Goal: Learn about a topic

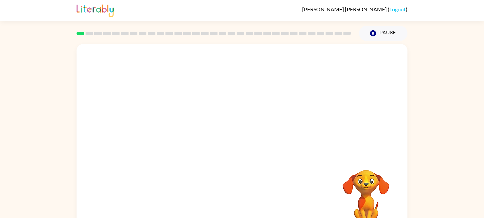
click at [167, 127] on video "Your browser must support playing .mp4 files to use Literably. Please try using…" at bounding box center [242, 100] width 331 height 112
click at [169, 127] on video "Your browser must support playing .mp4 files to use Literably. Please try using…" at bounding box center [242, 100] width 331 height 112
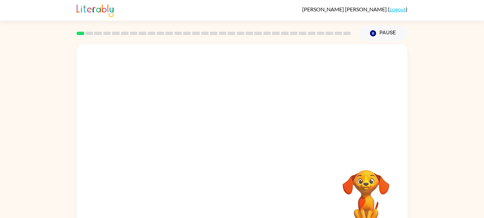
click at [169, 127] on video "Your browser must support playing .mp4 files to use Literably. Please try using…" at bounding box center [242, 100] width 331 height 112
click at [169, 128] on video "Your browser must support playing .mp4 files to use Literably. Please try using…" at bounding box center [242, 100] width 331 height 112
click at [329, 62] on video "Your browser must support playing .mp4 files to use Literably. Please try using…" at bounding box center [242, 100] width 331 height 112
click at [328, 59] on video "Your browser must support playing .mp4 files to use Literably. Please try using…" at bounding box center [242, 100] width 331 height 112
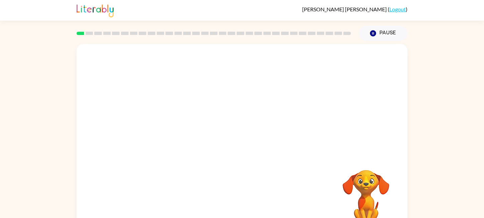
click at [327, 61] on video "Your browser must support playing .mp4 files to use Literably. Please try using…" at bounding box center [242, 100] width 331 height 112
click at [181, 125] on video "Your browser must support playing .mp4 files to use Literably. Please try using…" at bounding box center [242, 100] width 331 height 112
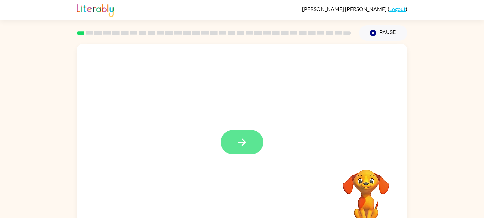
click at [248, 141] on icon "button" at bounding box center [242, 143] width 12 height 12
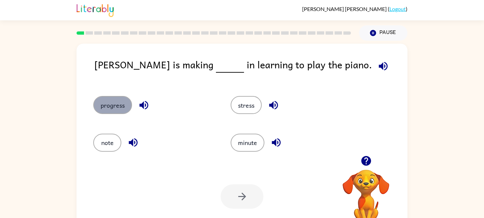
click at [110, 100] on button "progress" at bounding box center [112, 105] width 39 height 18
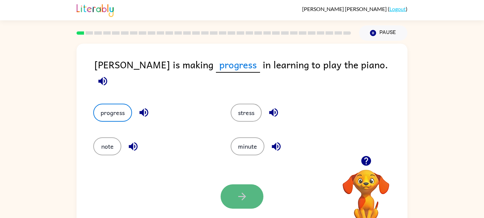
click at [246, 196] on icon "button" at bounding box center [242, 197] width 12 height 12
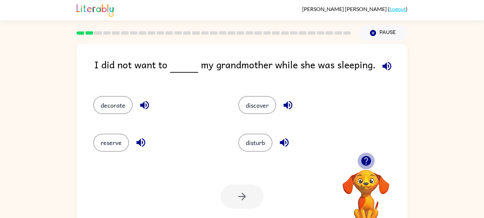
click at [366, 159] on icon "button" at bounding box center [366, 161] width 12 height 12
click at [385, 65] on icon "button" at bounding box center [387, 66] width 12 height 12
click at [260, 137] on button "disturb" at bounding box center [255, 143] width 34 height 18
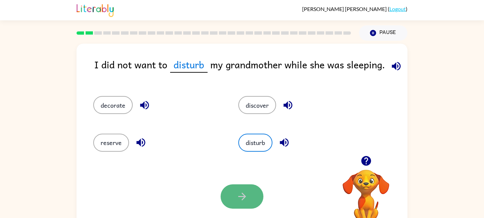
click at [252, 202] on button "button" at bounding box center [241, 197] width 43 height 24
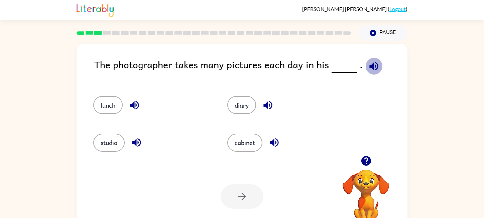
click at [371, 66] on icon "button" at bounding box center [374, 66] width 12 height 12
click at [123, 142] on button "studio" at bounding box center [108, 143] width 31 height 18
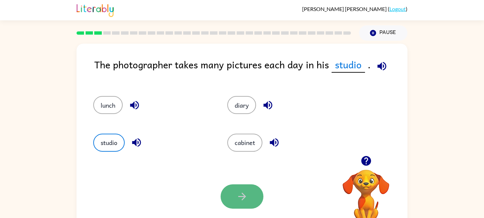
click at [235, 187] on button "button" at bounding box center [241, 197] width 43 height 24
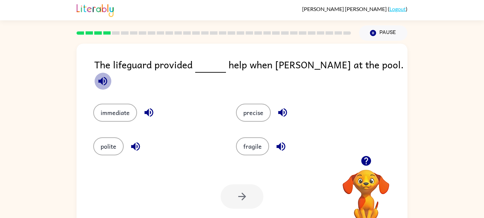
click at [109, 76] on icon "button" at bounding box center [103, 82] width 12 height 12
click at [281, 109] on icon "button" at bounding box center [282, 113] width 9 height 9
click at [152, 109] on icon "button" at bounding box center [148, 113] width 9 height 9
click at [120, 104] on button "immediate" at bounding box center [115, 113] width 44 height 18
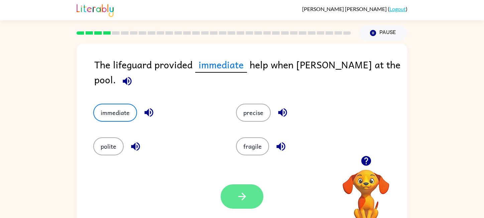
click at [240, 193] on icon "button" at bounding box center [242, 197] width 12 height 12
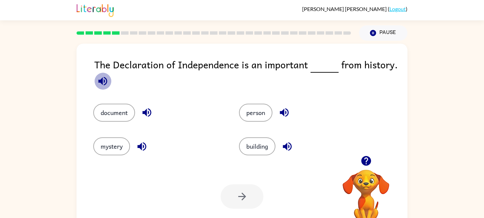
click at [104, 81] on icon "button" at bounding box center [102, 81] width 9 height 9
click at [143, 113] on icon "button" at bounding box center [146, 113] width 9 height 9
click at [100, 75] on button "button" at bounding box center [102, 81] width 17 height 17
click at [116, 113] on button "document" at bounding box center [114, 113] width 42 height 18
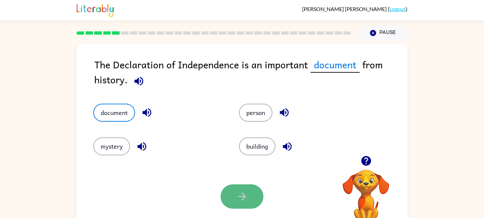
click at [236, 201] on icon "button" at bounding box center [242, 197] width 12 height 12
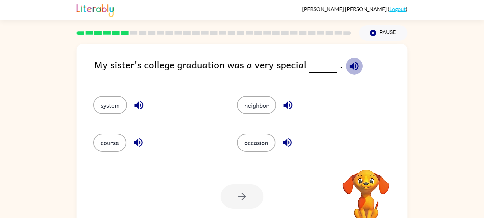
click at [348, 64] on icon "button" at bounding box center [354, 66] width 12 height 12
click at [283, 139] on icon "button" at bounding box center [287, 143] width 12 height 12
click at [260, 144] on button "occasion" at bounding box center [256, 143] width 38 height 18
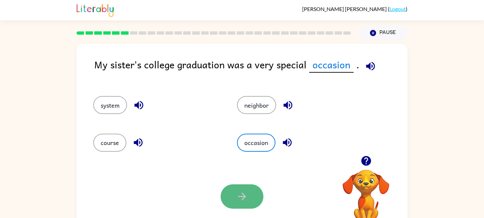
click at [253, 201] on button "button" at bounding box center [241, 197] width 43 height 24
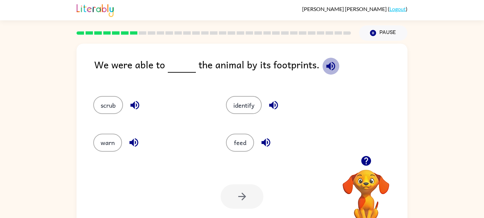
click at [333, 64] on icon "button" at bounding box center [331, 66] width 12 height 12
click at [236, 107] on button "identify" at bounding box center [244, 105] width 36 height 18
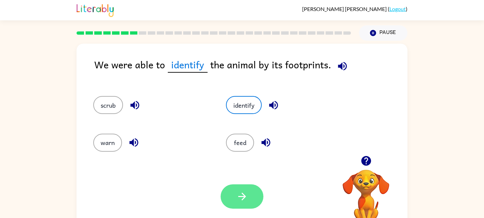
click at [245, 186] on button "button" at bounding box center [241, 197] width 43 height 24
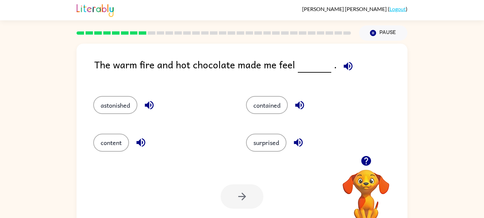
click at [344, 65] on icon "button" at bounding box center [347, 66] width 9 height 9
click at [146, 104] on icon "button" at bounding box center [149, 105] width 9 height 9
click at [143, 141] on icon "button" at bounding box center [141, 143] width 12 height 12
click at [297, 106] on icon "button" at bounding box center [299, 105] width 9 height 9
click at [106, 153] on div "content" at bounding box center [157, 139] width 153 height 37
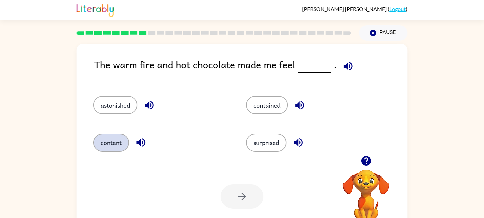
click at [113, 141] on button "content" at bounding box center [111, 143] width 36 height 18
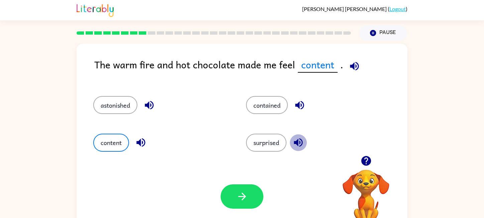
click at [296, 150] on button "button" at bounding box center [298, 142] width 17 height 17
click at [276, 145] on button "surprised" at bounding box center [266, 143] width 40 height 18
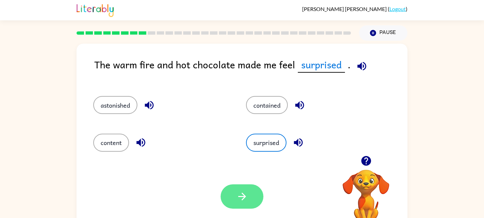
click at [252, 200] on button "button" at bounding box center [241, 197] width 43 height 24
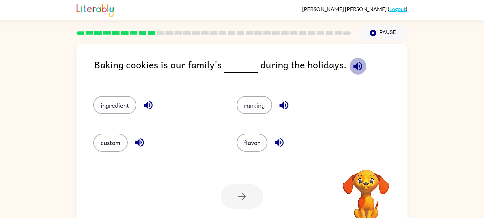
click at [355, 64] on icon "button" at bounding box center [358, 66] width 12 height 12
click at [138, 138] on icon "button" at bounding box center [140, 143] width 12 height 12
click at [147, 103] on icon "button" at bounding box center [148, 105] width 9 height 9
click at [111, 141] on button "custom" at bounding box center [110, 143] width 34 height 18
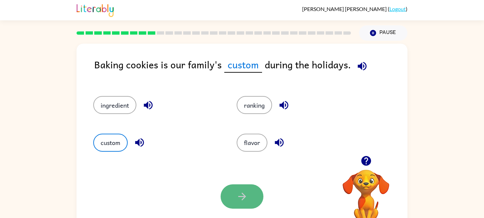
click at [242, 204] on button "button" at bounding box center [241, 197] width 43 height 24
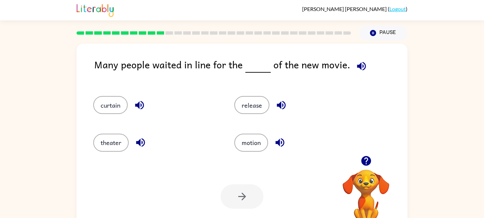
click at [359, 64] on icon "button" at bounding box center [361, 66] width 12 height 12
click at [114, 140] on button "theater" at bounding box center [110, 143] width 35 height 18
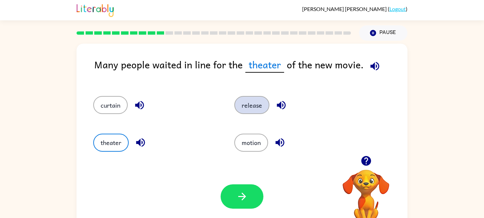
click at [251, 104] on button "release" at bounding box center [251, 105] width 35 height 18
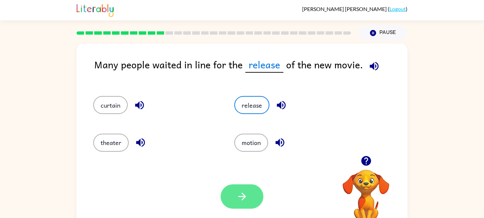
click at [247, 204] on button "button" at bounding box center [241, 197] width 43 height 24
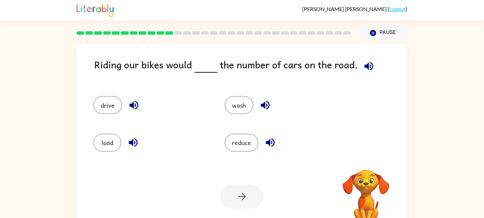
click at [365, 67] on icon "button" at bounding box center [368, 66] width 9 height 9
click at [379, 58] on div "Riding our bikes would the number of cars on the road." at bounding box center [250, 70] width 313 height 26
click at [375, 62] on div "Riding our bikes would the number of cars on the road." at bounding box center [250, 70] width 313 height 26
click at [366, 63] on icon "button" at bounding box center [368, 66] width 9 height 9
click at [131, 105] on icon "button" at bounding box center [133, 105] width 9 height 9
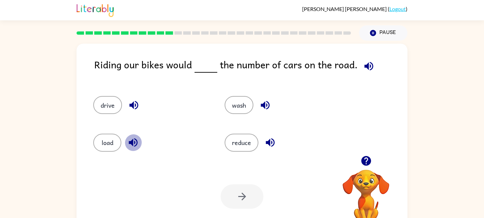
click at [129, 140] on icon "button" at bounding box center [133, 143] width 12 height 12
click at [263, 142] on button "button" at bounding box center [270, 142] width 17 height 17
click at [244, 141] on button "reduce" at bounding box center [242, 143] width 34 height 18
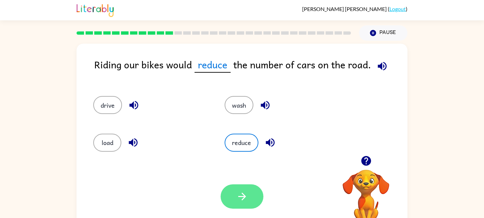
click at [246, 196] on icon "button" at bounding box center [242, 197] width 12 height 12
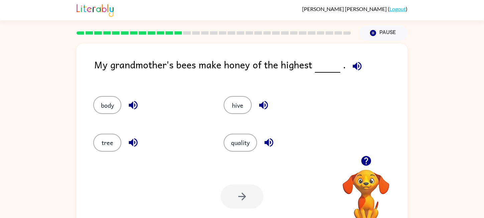
click at [361, 63] on button "button" at bounding box center [356, 66] width 17 height 17
click at [359, 59] on button "button" at bounding box center [356, 66] width 17 height 17
click at [242, 134] on button "quality" at bounding box center [240, 143] width 33 height 18
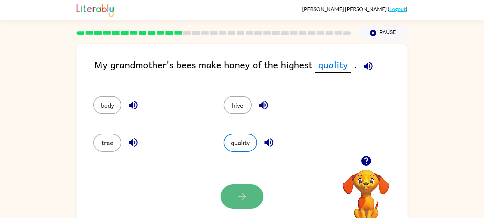
click at [231, 194] on button "button" at bounding box center [241, 197] width 43 height 24
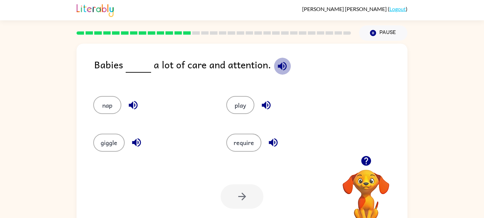
click at [278, 64] on icon "button" at bounding box center [282, 66] width 9 height 9
click at [254, 139] on button "require" at bounding box center [243, 143] width 35 height 18
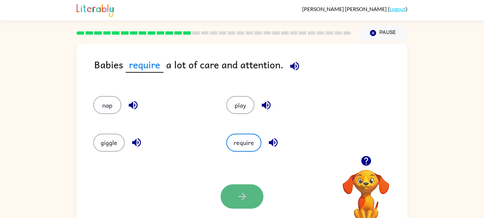
click at [251, 194] on button "button" at bounding box center [241, 197] width 43 height 24
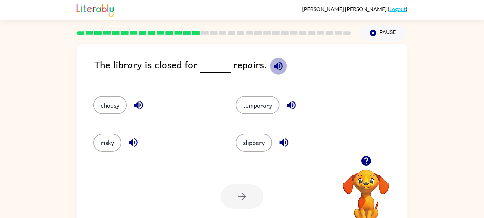
click at [274, 67] on icon "button" at bounding box center [278, 66] width 9 height 9
click at [136, 99] on button "button" at bounding box center [138, 105] width 17 height 17
click at [134, 142] on icon "button" at bounding box center [133, 143] width 9 height 9
click at [288, 137] on icon "button" at bounding box center [284, 143] width 12 height 12
click at [260, 100] on button "temporary" at bounding box center [258, 105] width 44 height 18
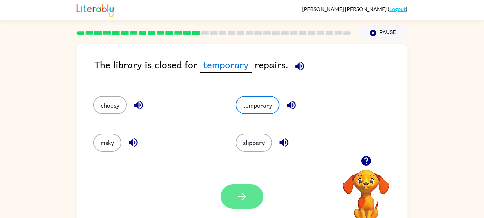
click at [233, 192] on button "button" at bounding box center [241, 197] width 43 height 24
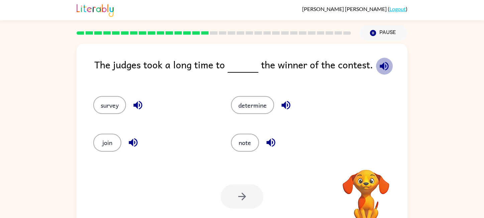
click at [383, 65] on icon "button" at bounding box center [384, 66] width 9 height 9
click at [287, 103] on icon "button" at bounding box center [286, 106] width 12 height 12
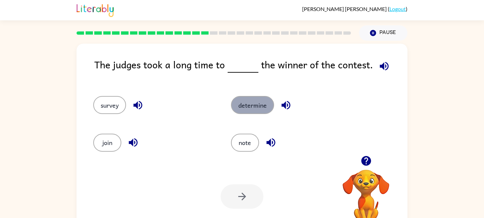
click at [250, 102] on button "determine" at bounding box center [252, 105] width 43 height 18
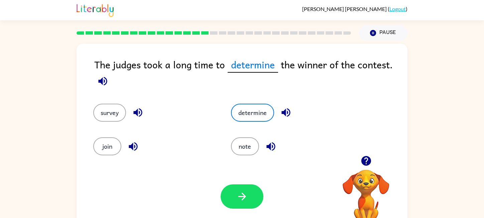
click at [254, 184] on div "Your browser must support playing .mp4 files to use Literably. Please try using…" at bounding box center [242, 196] width 331 height 75
click at [254, 190] on button "button" at bounding box center [241, 197] width 43 height 24
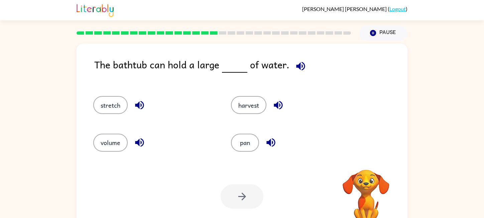
click at [300, 65] on icon "button" at bounding box center [300, 66] width 9 height 9
click at [295, 68] on icon "button" at bounding box center [301, 66] width 12 height 12
click at [284, 100] on icon "button" at bounding box center [278, 106] width 12 height 12
click at [139, 105] on icon "button" at bounding box center [139, 105] width 9 height 9
click at [139, 143] on icon "button" at bounding box center [139, 143] width 9 height 9
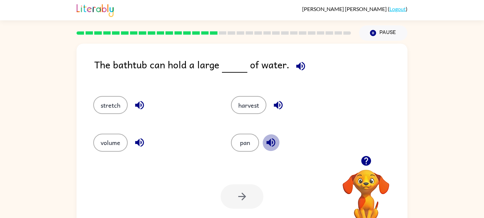
click at [276, 137] on icon "button" at bounding box center [271, 143] width 12 height 12
click at [252, 139] on button "pan" at bounding box center [245, 143] width 28 height 18
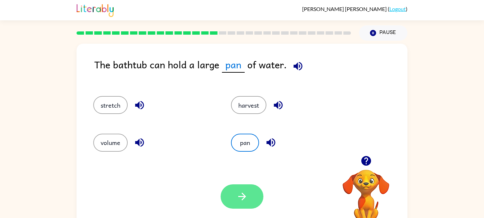
click at [243, 206] on button "button" at bounding box center [241, 197] width 43 height 24
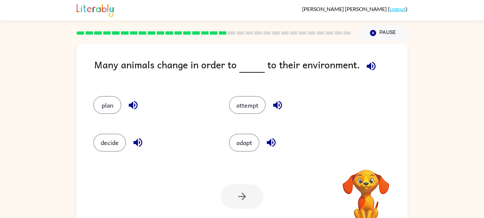
click at [372, 68] on icon "button" at bounding box center [371, 66] width 12 height 12
click at [278, 104] on icon "button" at bounding box center [277, 105] width 9 height 9
click at [247, 105] on button "attempt" at bounding box center [247, 105] width 37 height 18
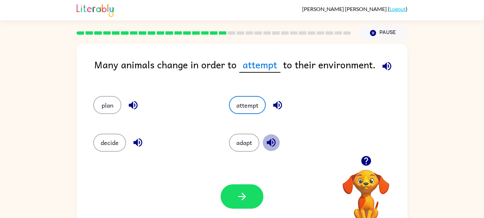
click at [271, 140] on icon "button" at bounding box center [271, 143] width 9 height 9
click at [243, 139] on button "adapt" at bounding box center [244, 143] width 30 height 18
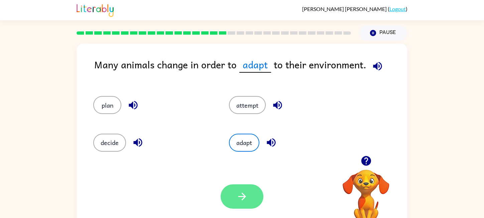
click at [244, 197] on icon "button" at bounding box center [242, 197] width 8 height 8
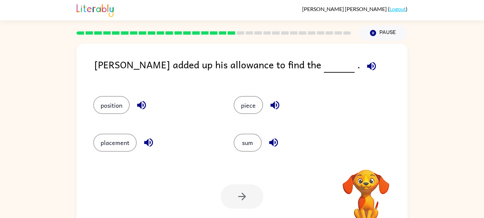
click at [367, 64] on icon "button" at bounding box center [371, 66] width 9 height 9
click at [138, 104] on icon "button" at bounding box center [142, 106] width 12 height 12
click at [148, 141] on icon "button" at bounding box center [149, 143] width 12 height 12
click at [128, 140] on button "placement" at bounding box center [114, 143] width 43 height 18
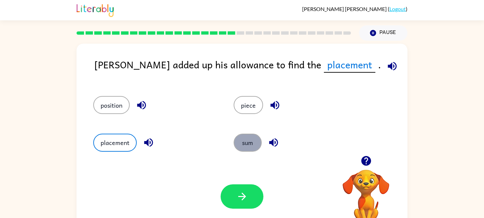
click at [244, 148] on button "sum" at bounding box center [248, 143] width 28 height 18
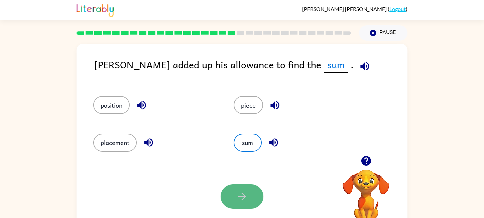
click at [241, 191] on icon "button" at bounding box center [242, 197] width 12 height 12
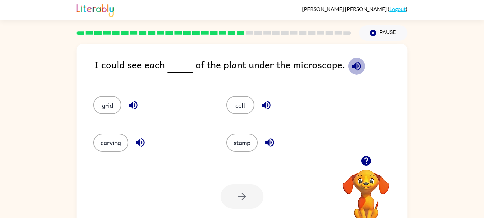
click at [356, 60] on button "button" at bounding box center [356, 66] width 17 height 17
click at [139, 142] on icon "button" at bounding box center [140, 143] width 9 height 9
click at [132, 104] on icon "button" at bounding box center [133, 105] width 9 height 9
click at [106, 98] on button "grid" at bounding box center [107, 105] width 28 height 18
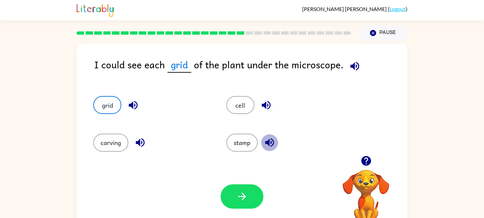
click at [263, 141] on button "button" at bounding box center [269, 142] width 17 height 17
click at [252, 143] on button "stamp" at bounding box center [241, 143] width 31 height 18
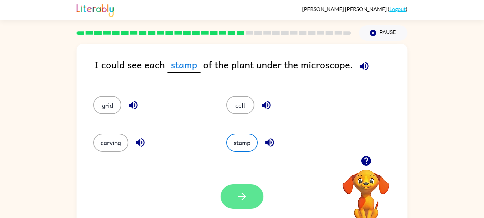
click at [240, 190] on button "button" at bounding box center [241, 197] width 43 height 24
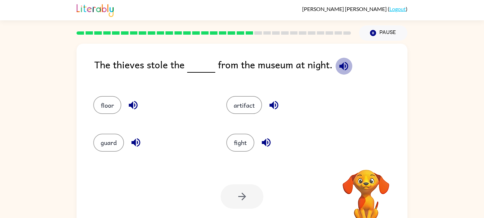
click at [342, 65] on icon "button" at bounding box center [344, 66] width 12 height 12
click at [253, 99] on button "artifact" at bounding box center [244, 105] width 36 height 18
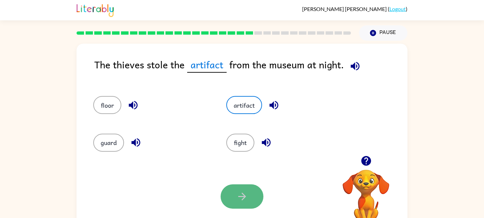
click at [235, 196] on button "button" at bounding box center [241, 197] width 43 height 24
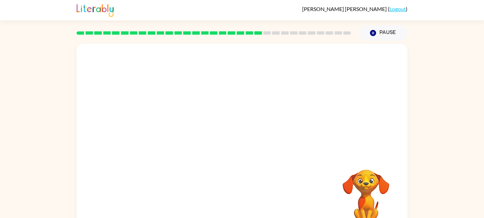
click at [180, 134] on video "Your browser must support playing .mp4 files to use Literably. Please try using…" at bounding box center [242, 100] width 331 height 112
click at [181, 134] on video "Your browser must support playing .mp4 files to use Literably. Please try using…" at bounding box center [242, 100] width 331 height 112
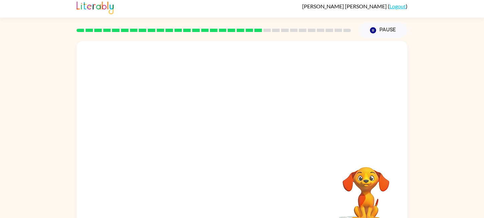
click at [182, 133] on video "Your browser must support playing .mp4 files to use Literably. Please try using…" at bounding box center [242, 97] width 331 height 112
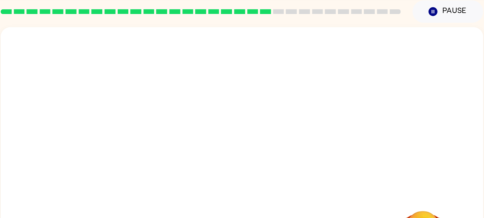
click at [184, 136] on video "Your browser must support playing .mp4 files to use Literably. Please try using…" at bounding box center [242, 97] width 331 height 112
click at [257, 142] on video "Your browser must support playing .mp4 files to use Literably. Please try using…" at bounding box center [242, 97] width 331 height 112
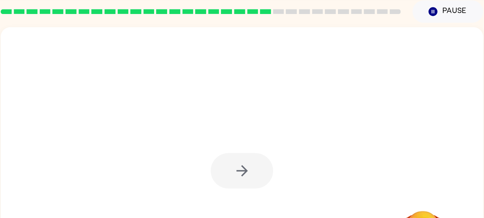
click at [257, 142] on div at bounding box center [241, 140] width 43 height 24
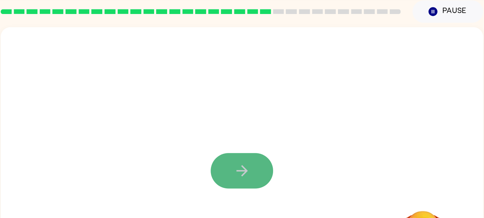
click at [254, 140] on button "button" at bounding box center [241, 140] width 43 height 24
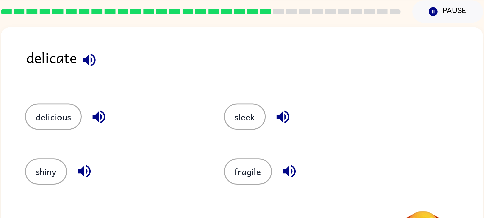
click at [137, 65] on icon "button" at bounding box center [137, 64] width 12 height 12
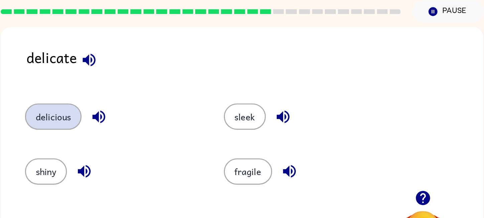
click at [116, 107] on button "delicious" at bounding box center [112, 103] width 39 height 18
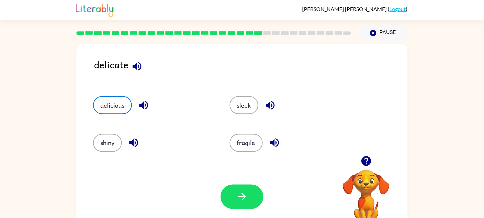
scroll to position [0, 0]
click at [248, 190] on button "button" at bounding box center [241, 197] width 43 height 24
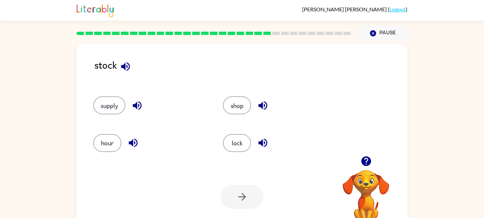
click at [117, 58] on div "stock" at bounding box center [250, 70] width 313 height 26
click at [124, 64] on icon "button" at bounding box center [125, 66] width 9 height 9
click at [105, 119] on div "supply" at bounding box center [146, 102] width 130 height 37
click at [106, 109] on button "supply" at bounding box center [109, 106] width 32 height 18
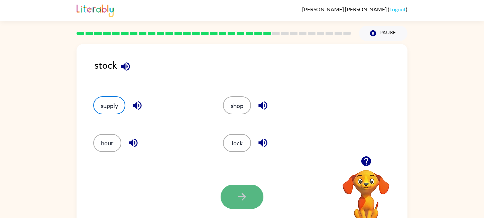
click at [236, 185] on button "button" at bounding box center [241, 197] width 43 height 24
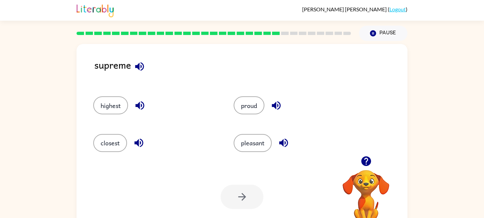
click at [138, 65] on icon "button" at bounding box center [139, 66] width 9 height 9
click at [134, 105] on icon "button" at bounding box center [140, 106] width 12 height 12
click at [116, 104] on button "highest" at bounding box center [110, 106] width 35 height 18
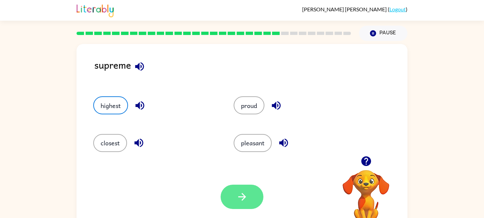
click at [248, 193] on button "button" at bounding box center [241, 197] width 43 height 24
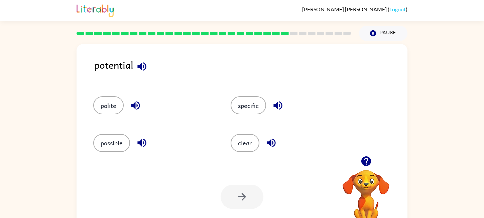
click at [143, 67] on icon "button" at bounding box center [141, 66] width 9 height 9
click at [118, 138] on button "possible" at bounding box center [111, 143] width 37 height 18
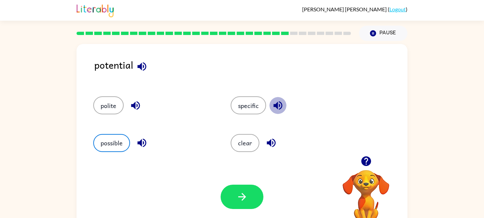
click at [279, 107] on icon "button" at bounding box center [277, 106] width 9 height 9
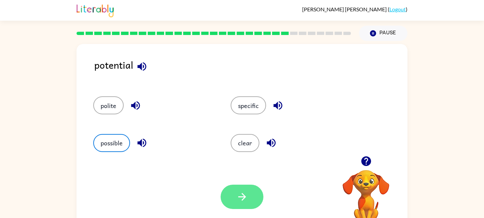
click at [249, 190] on button "button" at bounding box center [241, 197] width 43 height 24
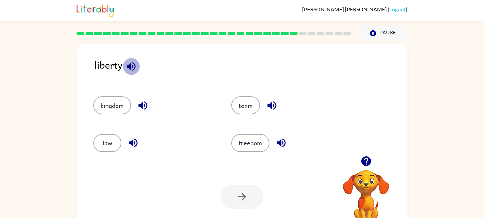
click at [136, 67] on icon "button" at bounding box center [131, 67] width 12 height 12
click at [114, 146] on button "law" at bounding box center [107, 143] width 28 height 18
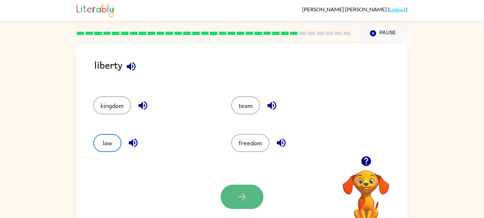
click at [238, 195] on icon "button" at bounding box center [242, 197] width 12 height 12
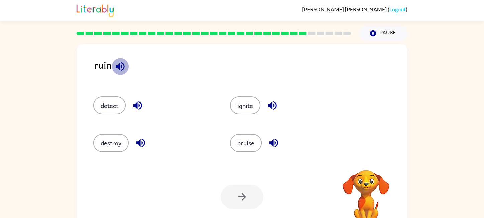
click at [124, 66] on icon "button" at bounding box center [120, 66] width 9 height 9
click at [116, 143] on button "destroy" at bounding box center [110, 143] width 35 height 18
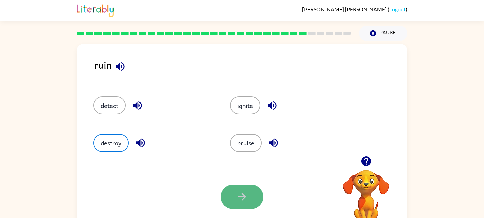
click at [245, 208] on button "button" at bounding box center [241, 197] width 43 height 24
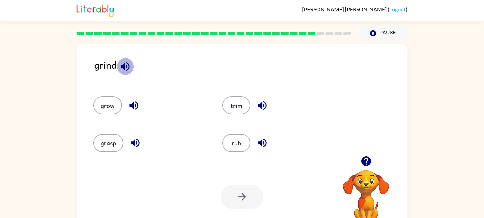
click at [127, 64] on icon "button" at bounding box center [125, 67] width 12 height 12
click at [245, 102] on button "trim" at bounding box center [236, 106] width 28 height 18
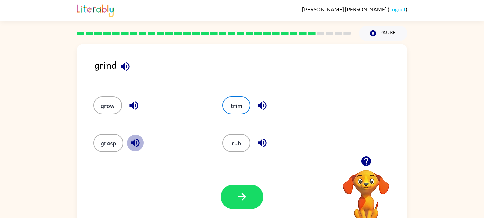
click at [133, 144] on icon "button" at bounding box center [135, 143] width 9 height 9
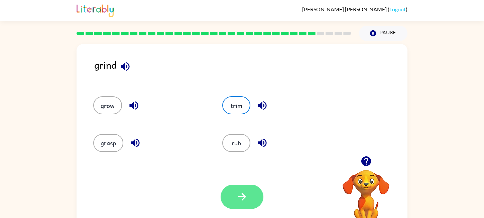
click at [238, 194] on icon "button" at bounding box center [242, 197] width 12 height 12
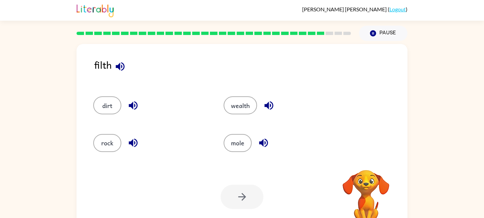
click at [123, 68] on icon "button" at bounding box center [120, 66] width 9 height 9
click at [267, 106] on icon "button" at bounding box center [268, 106] width 9 height 9
click at [128, 106] on icon "button" at bounding box center [133, 106] width 12 height 12
click at [101, 103] on button "dirt" at bounding box center [107, 106] width 28 height 18
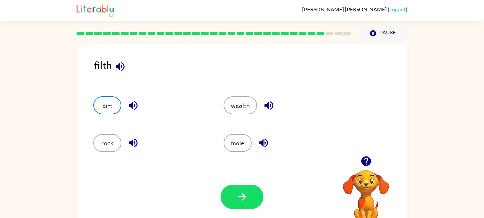
click at [259, 143] on icon "button" at bounding box center [263, 143] width 9 height 9
click at [247, 192] on icon "button" at bounding box center [242, 197] width 12 height 12
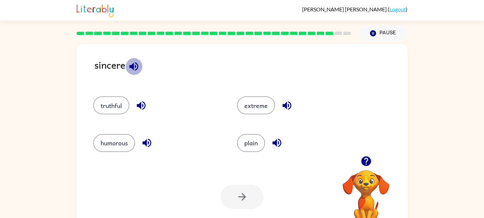
click at [132, 65] on icon "button" at bounding box center [133, 66] width 9 height 9
click at [113, 97] on button "truthful" at bounding box center [111, 106] width 36 height 18
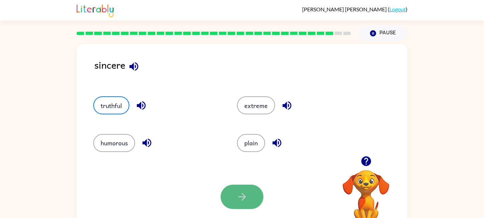
click at [248, 204] on button "button" at bounding box center [241, 197] width 43 height 24
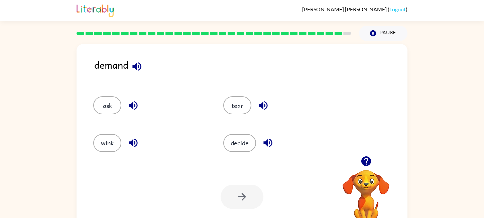
click at [140, 67] on icon "button" at bounding box center [137, 67] width 12 height 12
drag, startPoint x: 114, startPoint y: 108, endPoint x: 157, endPoint y: 122, distance: 44.9
click at [117, 108] on button "ask" at bounding box center [107, 106] width 28 height 18
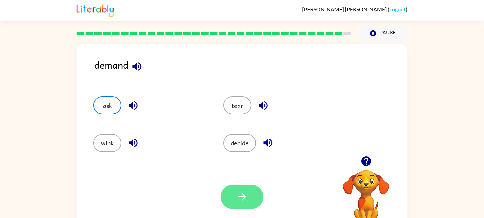
click at [241, 191] on button "button" at bounding box center [241, 197] width 43 height 24
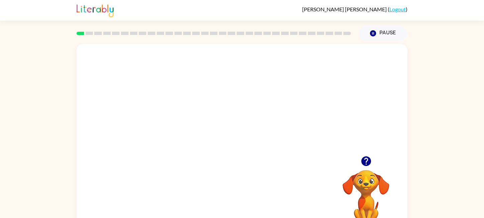
click at [298, 118] on video "Your browser must support playing .mp4 files to use Literably. Please try using…" at bounding box center [242, 100] width 331 height 112
click at [298, 125] on video "Your browser must support playing .mp4 files to use Literably. Please try using…" at bounding box center [242, 100] width 331 height 112
click at [298, 125] on div at bounding box center [242, 139] width 331 height 191
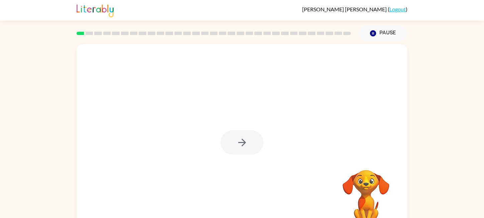
click at [244, 144] on div at bounding box center [241, 143] width 43 height 24
click at [244, 144] on icon "button" at bounding box center [242, 143] width 8 height 8
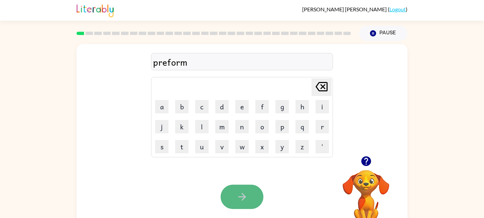
click at [237, 203] on button "button" at bounding box center [241, 197] width 43 height 24
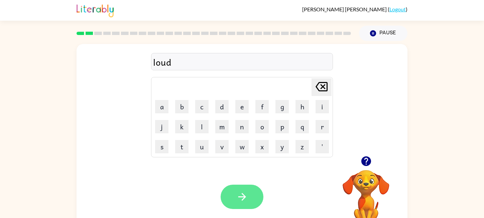
click at [245, 199] on icon "button" at bounding box center [242, 197] width 12 height 12
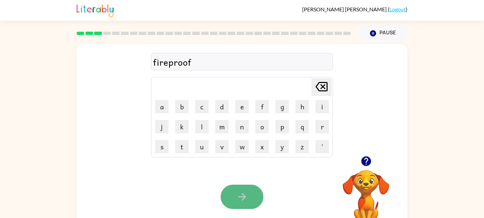
click at [252, 196] on button "button" at bounding box center [241, 197] width 43 height 24
click at [234, 190] on button "button" at bounding box center [241, 197] width 43 height 24
click at [254, 194] on button "button" at bounding box center [241, 197] width 43 height 24
click at [244, 192] on icon "button" at bounding box center [242, 197] width 12 height 12
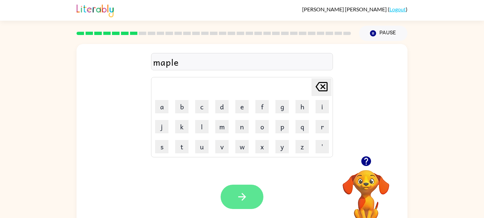
click at [255, 197] on button "button" at bounding box center [241, 197] width 43 height 24
click at [240, 194] on icon "button" at bounding box center [242, 197] width 12 height 12
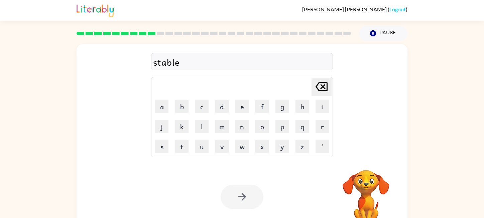
click at [247, 198] on div at bounding box center [241, 197] width 43 height 24
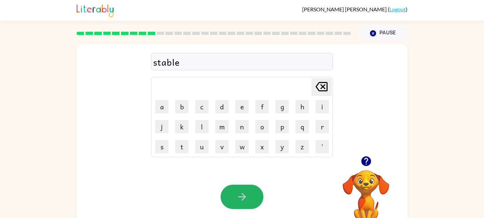
click at [247, 198] on icon "button" at bounding box center [242, 197] width 12 height 12
click at [244, 188] on button "button" at bounding box center [241, 197] width 43 height 24
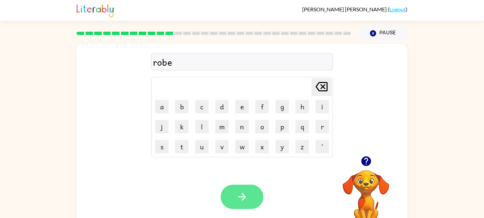
click at [247, 199] on icon "button" at bounding box center [242, 197] width 12 height 12
click at [236, 191] on button "button" at bounding box center [241, 197] width 43 height 24
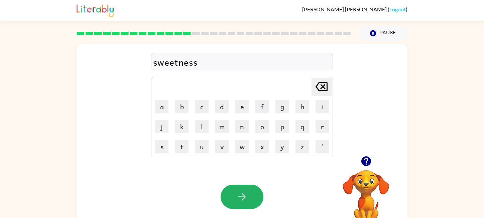
click at [245, 196] on icon "button" at bounding box center [242, 197] width 12 height 12
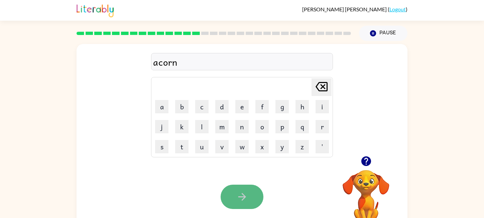
click at [246, 197] on icon "button" at bounding box center [242, 197] width 12 height 12
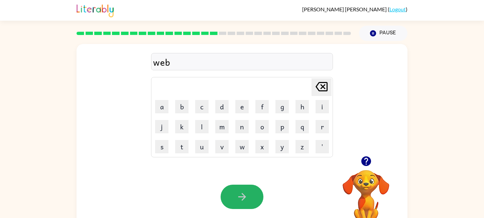
click at [246, 197] on icon "button" at bounding box center [242, 197] width 12 height 12
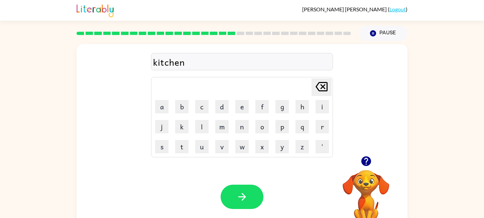
click at [244, 197] on icon "button" at bounding box center [242, 197] width 8 height 8
click at [247, 199] on icon "button" at bounding box center [242, 197] width 12 height 12
click at [248, 185] on button "button" at bounding box center [241, 197] width 43 height 24
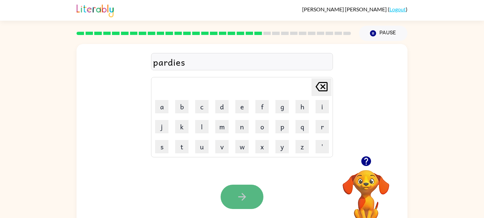
click at [249, 194] on button "button" at bounding box center [241, 197] width 43 height 24
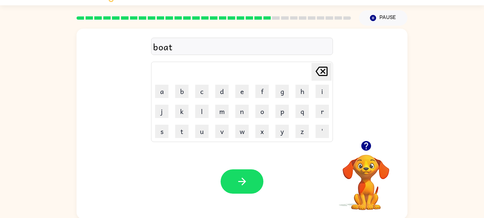
scroll to position [16, 0]
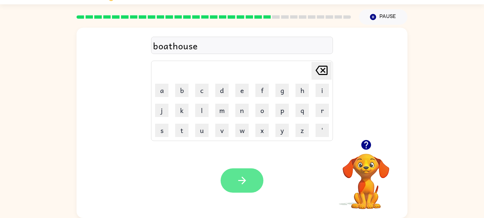
click at [252, 188] on button "button" at bounding box center [241, 181] width 43 height 24
click at [252, 181] on button "button" at bounding box center [241, 181] width 43 height 24
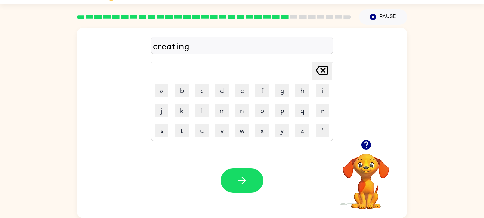
click at [240, 182] on icon "button" at bounding box center [242, 181] width 12 height 12
click at [240, 183] on icon "button" at bounding box center [242, 181] width 12 height 12
click at [368, 143] on icon "button" at bounding box center [366, 145] width 10 height 10
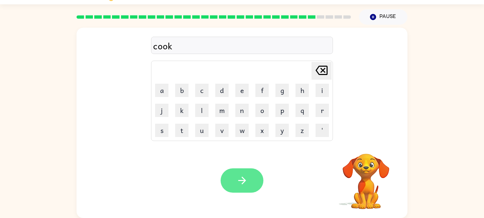
click at [229, 170] on button "button" at bounding box center [241, 181] width 43 height 24
click at [247, 173] on button "button" at bounding box center [241, 181] width 43 height 24
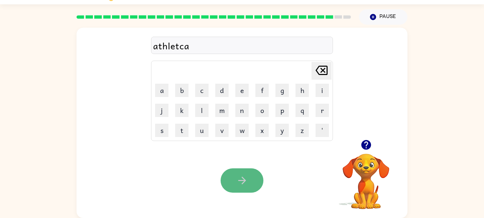
click at [242, 170] on button "button" at bounding box center [241, 181] width 43 height 24
click at [241, 182] on icon "button" at bounding box center [242, 181] width 12 height 12
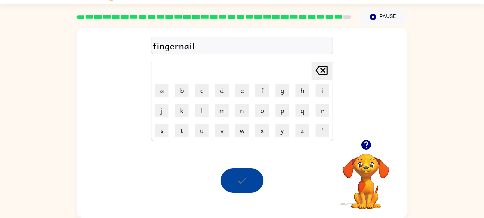
scroll to position [4, 0]
